Goal: Information Seeking & Learning: Learn about a topic

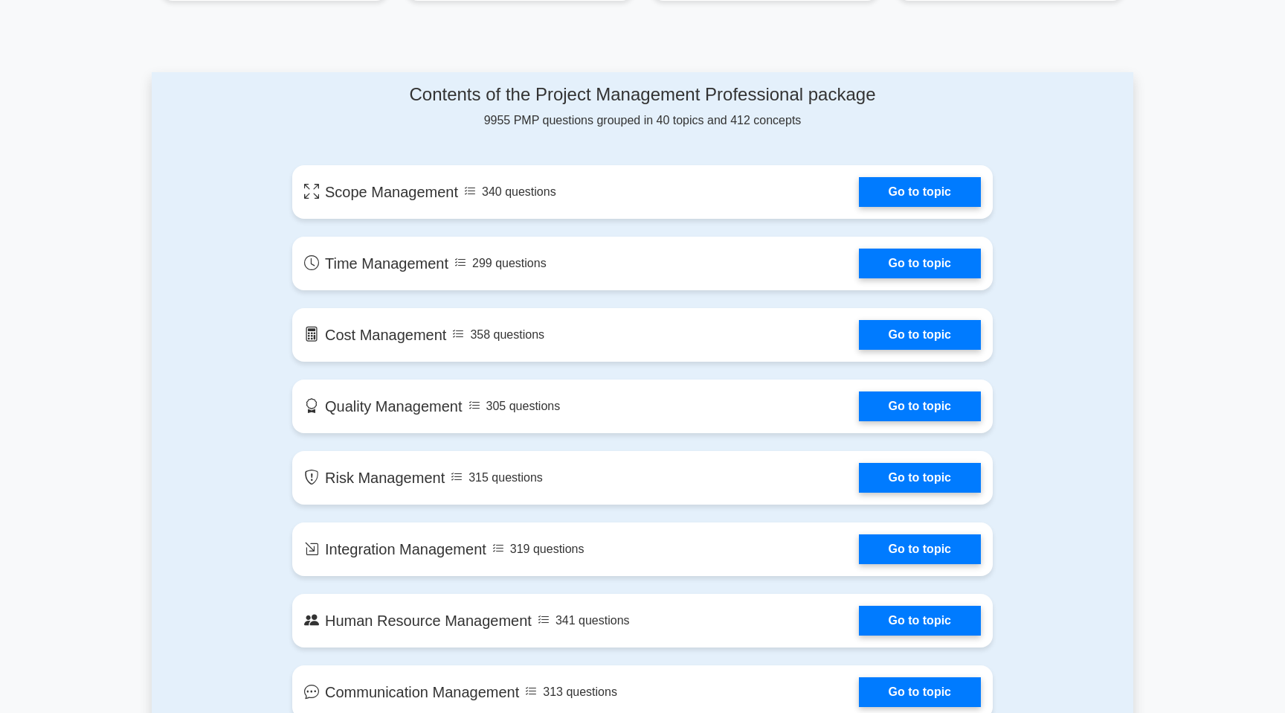
scroll to position [716, 0]
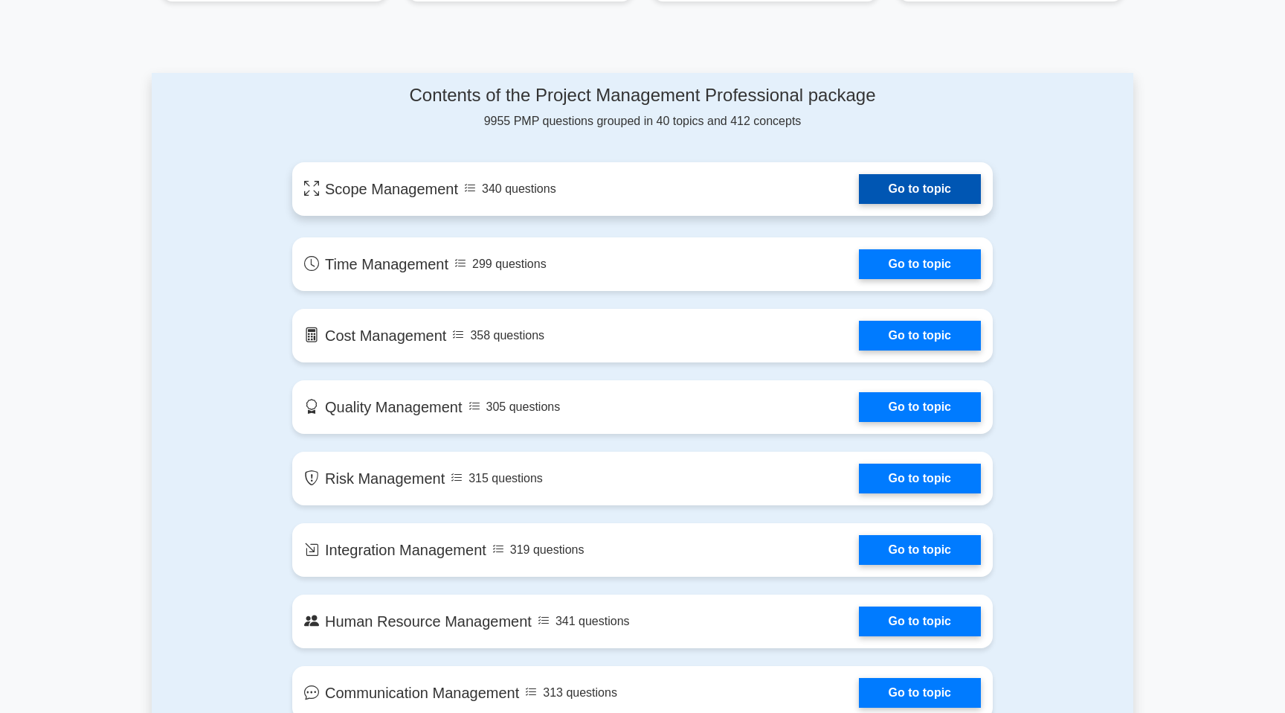
click at [882, 193] on link "Go to topic" at bounding box center [920, 189] width 122 height 30
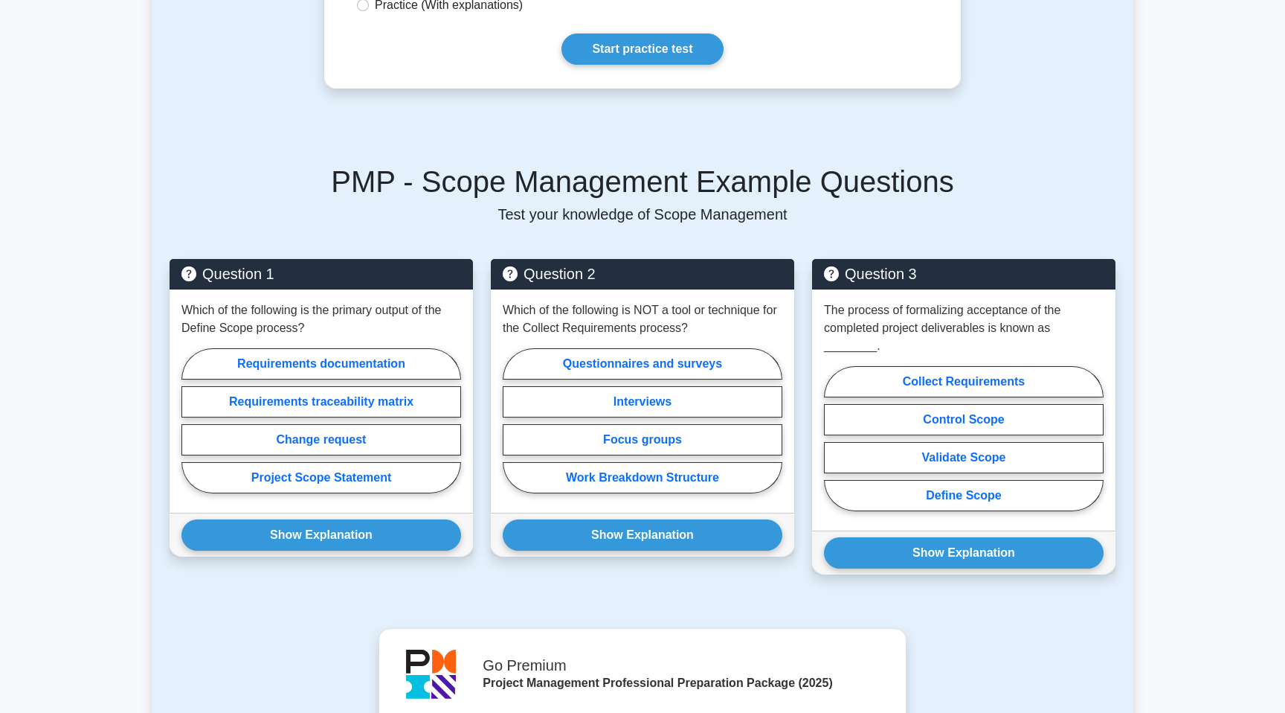
scroll to position [446, 0]
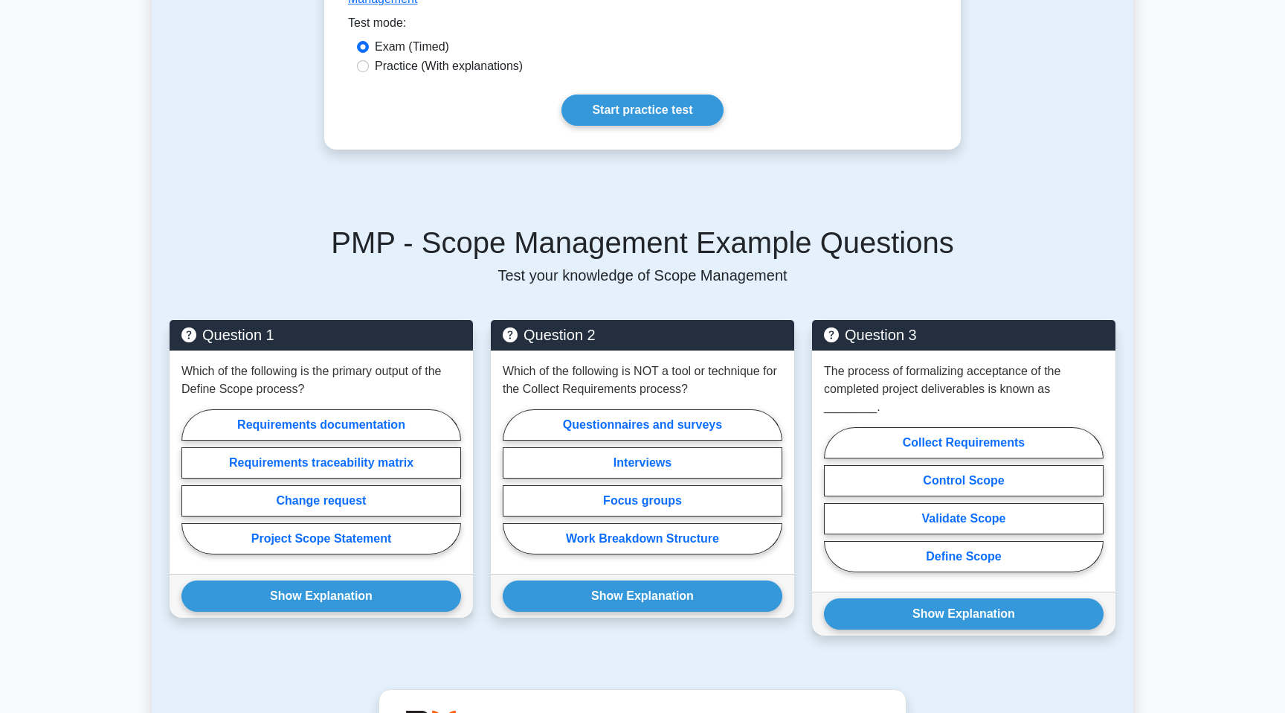
click at [463, 69] on label "Practice (With explanations)" at bounding box center [449, 66] width 148 height 18
click at [369, 69] on input "Practice (With explanations)" at bounding box center [363, 66] width 12 height 12
radio input "true"
click at [595, 114] on link "Start practice test" at bounding box center [642, 109] width 161 height 31
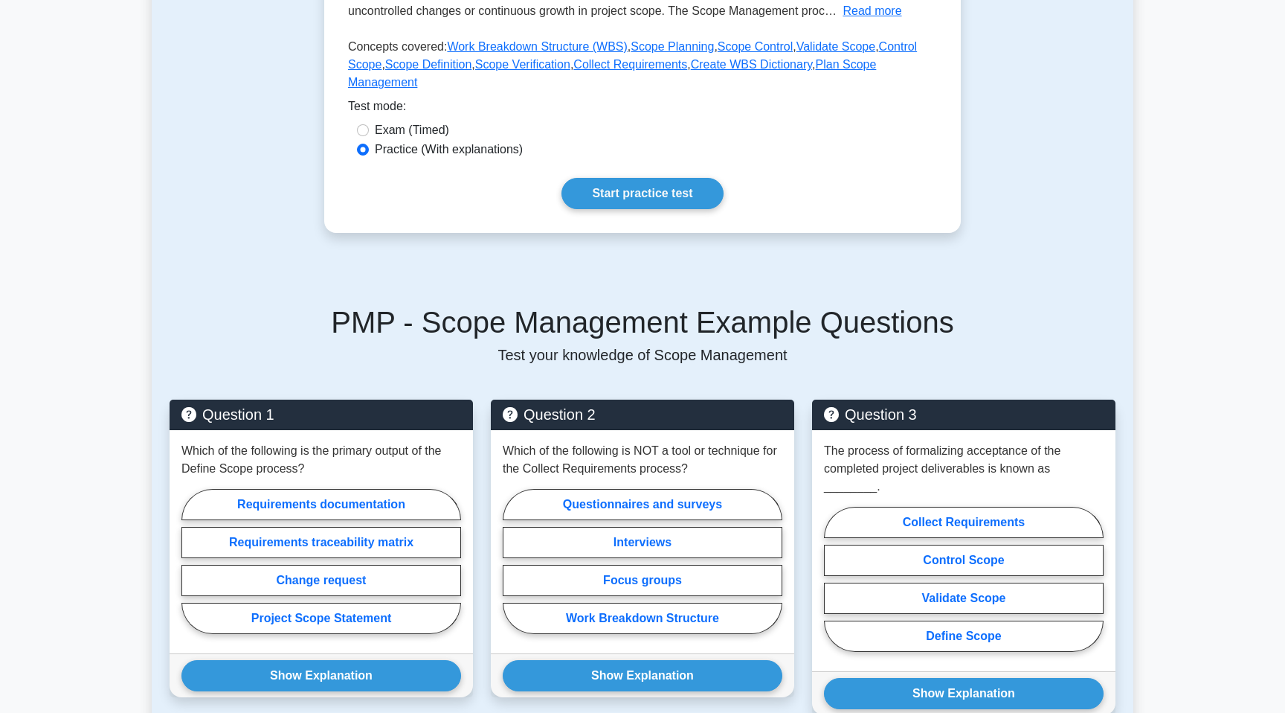
scroll to position [0, 0]
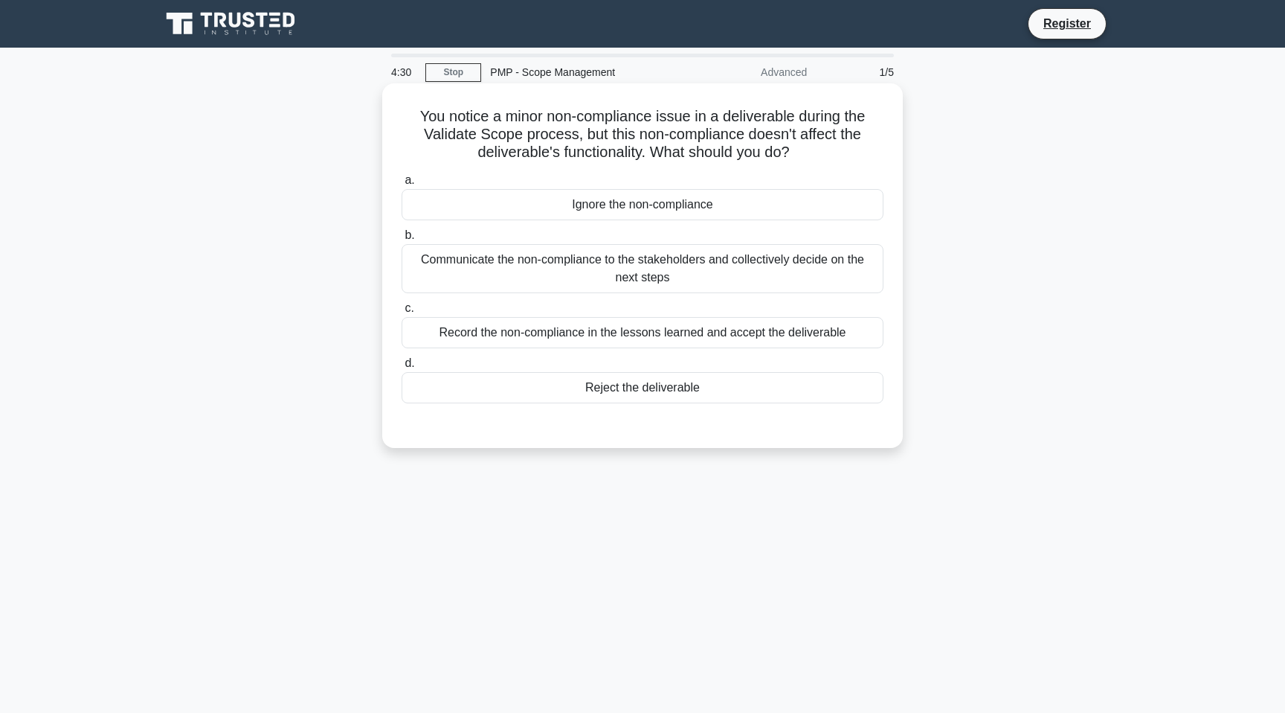
click at [572, 281] on div "Communicate the non-compliance to the stakeholders and collectively decide on t…" at bounding box center [643, 268] width 482 height 49
click at [402, 240] on input "b. Communicate the non-compliance to the stakeholders and collectively decide o…" at bounding box center [402, 236] width 0 height 10
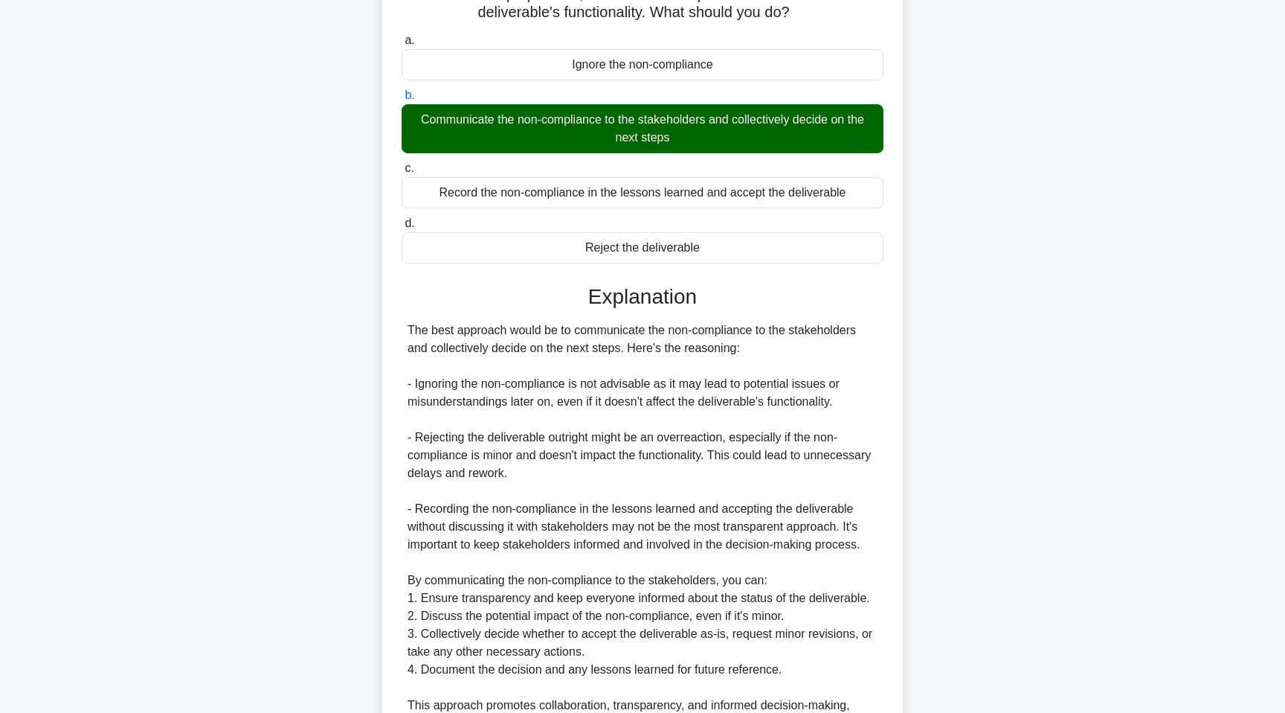
scroll to position [294, 0]
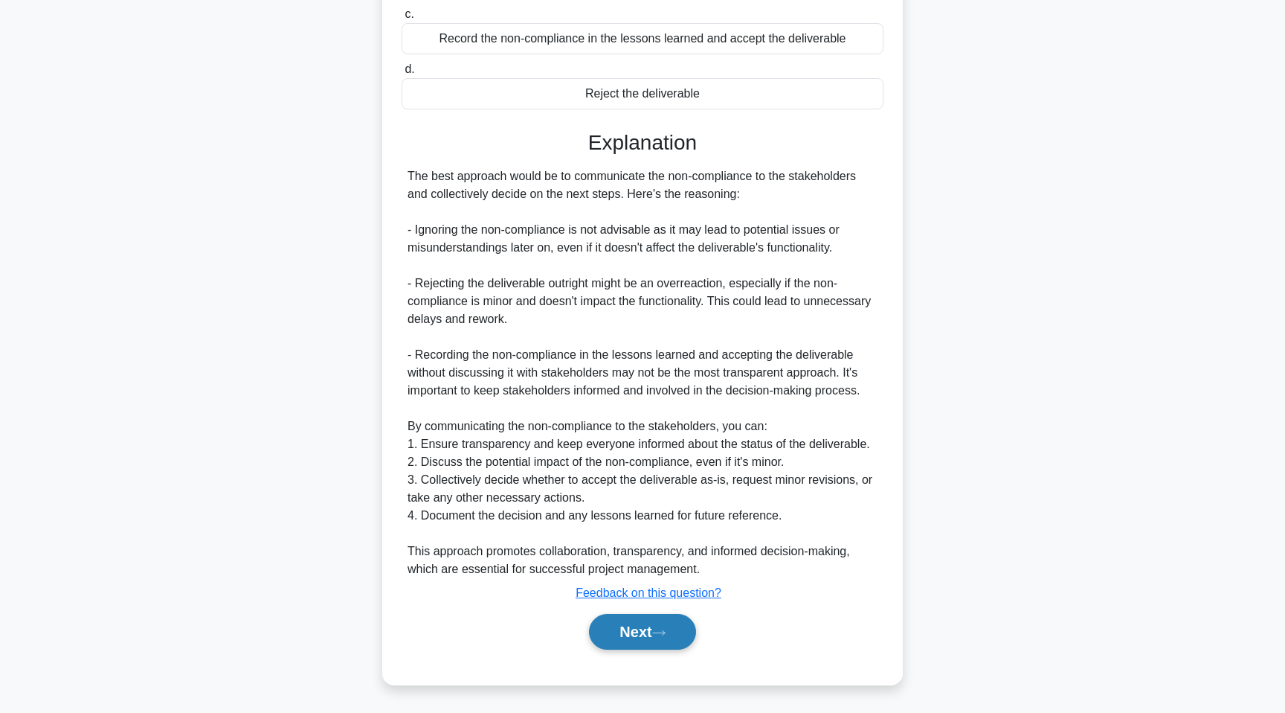
click at [635, 632] on button "Next" at bounding box center [642, 632] width 106 height 36
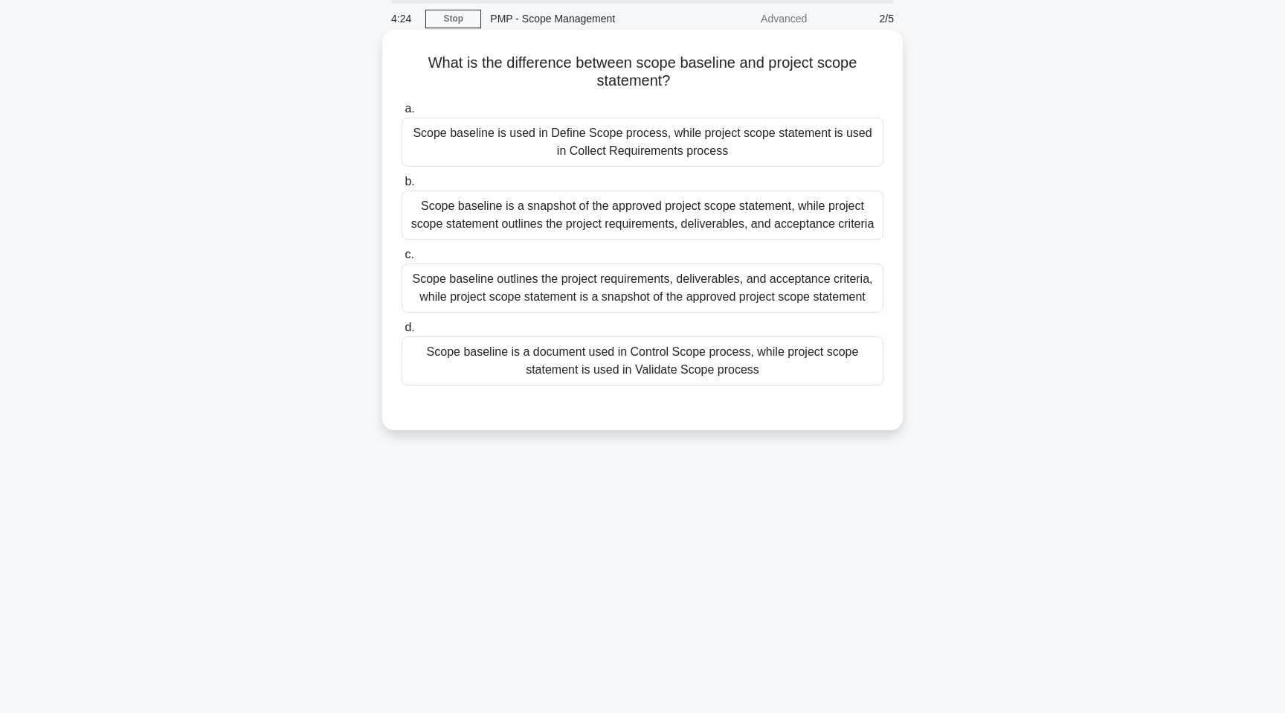
scroll to position [0, 0]
